Goal: Information Seeking & Learning: Learn about a topic

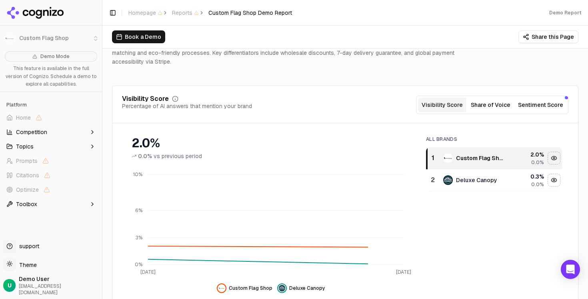
scroll to position [69, 0]
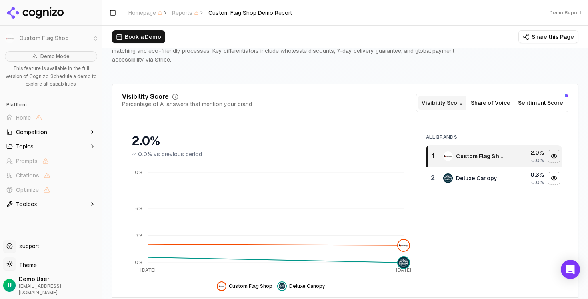
click at [48, 136] on button "Competition" at bounding box center [51, 132] width 96 height 13
